Goal: Task Accomplishment & Management: Manage account settings

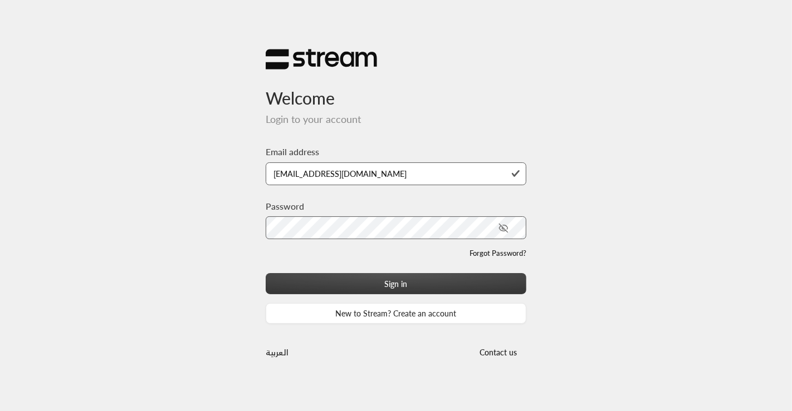
click at [374, 285] on button "Sign in" at bounding box center [396, 283] width 261 height 21
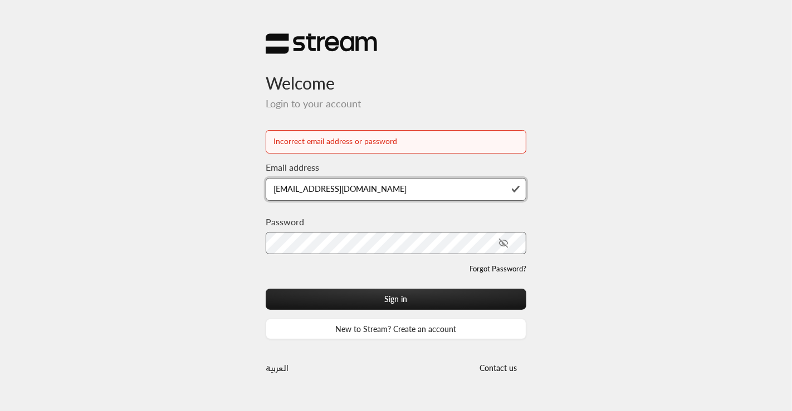
click at [294, 190] on input "[EMAIL_ADDRESS][DOMAIN_NAME]" at bounding box center [396, 189] width 261 height 23
type input "[EMAIL_ADDRESS][DOMAIN_NAME]"
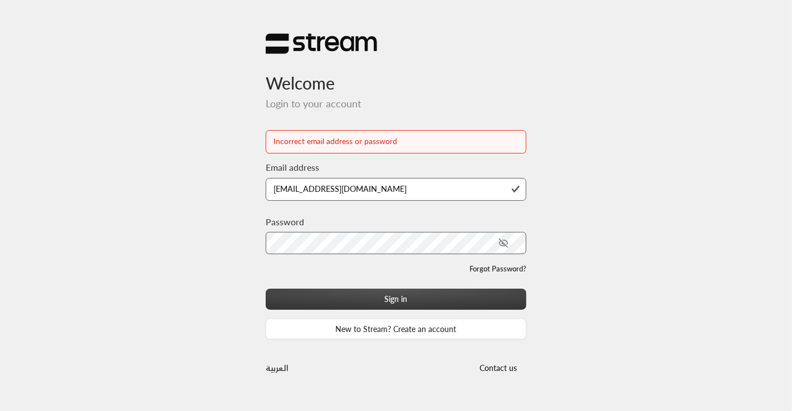
click at [376, 296] on button "Sign in" at bounding box center [396, 299] width 261 height 21
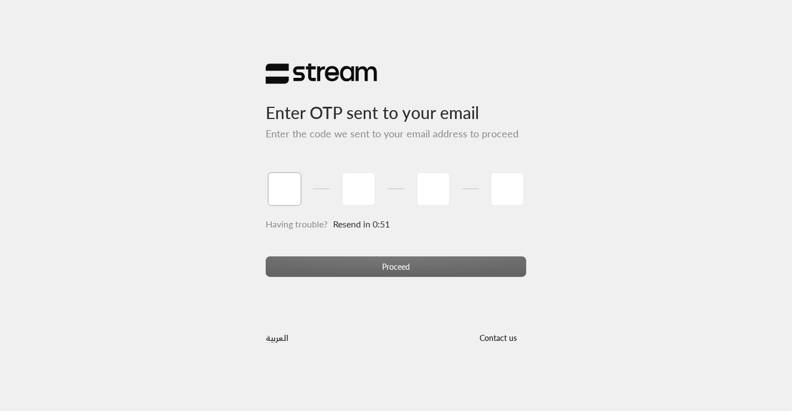
type input "7"
type input "0"
type input "2"
type input "6"
click at [405, 263] on div "Proceed" at bounding box center [396, 272] width 261 height 30
